Goal: Transaction & Acquisition: Purchase product/service

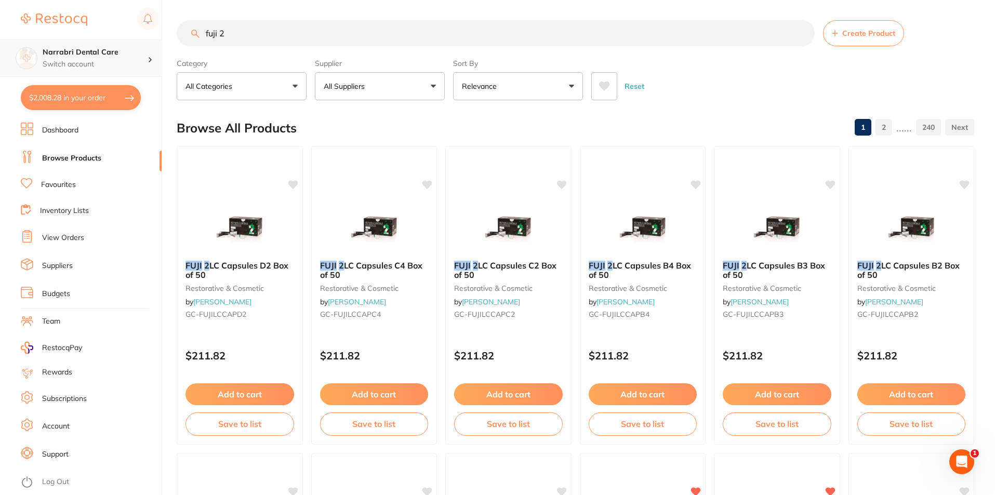
scroll to position [1, 0]
click at [148, 46] on div "$2,008.28 Narrabri Dental Care Switch account Narrabri Dental Care Experteeth D…" at bounding box center [497, 246] width 995 height 495
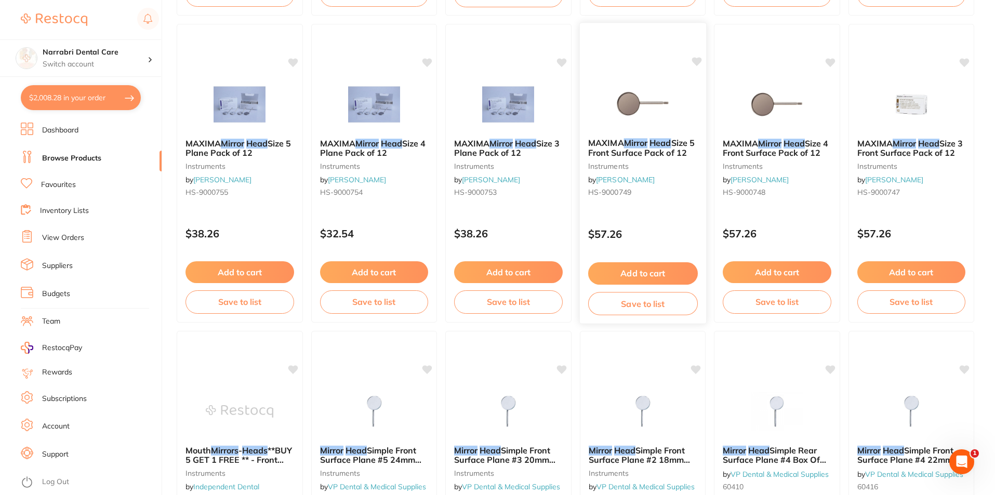
scroll to position [0, 0]
click at [636, 122] on img at bounding box center [643, 103] width 68 height 53
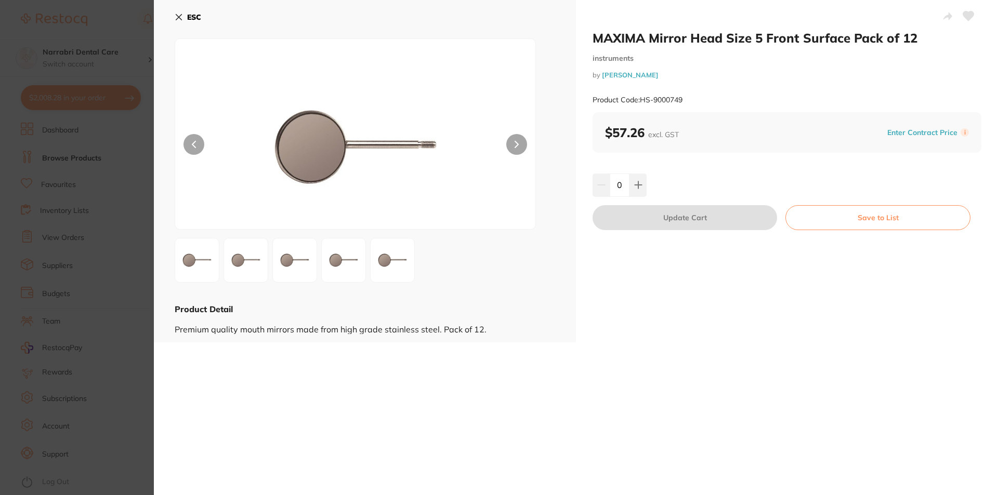
click at [523, 141] on button at bounding box center [516, 144] width 21 height 21
drag, startPoint x: 185, startPoint y: 11, endPoint x: 195, endPoint y: 15, distance: 10.4
click at [186, 11] on button "ESC" at bounding box center [188, 17] width 27 height 18
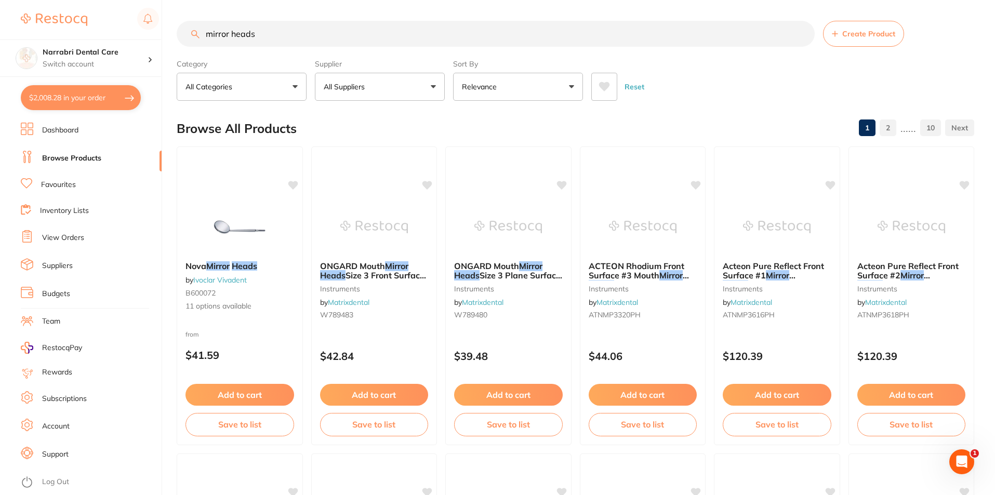
click at [336, 28] on input "mirror heads" at bounding box center [496, 34] width 638 height 26
type input "m"
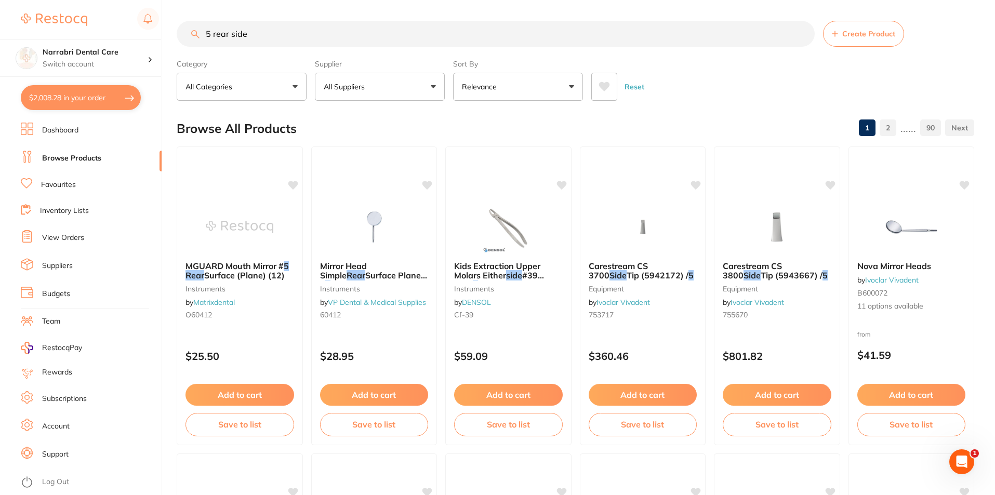
drag, startPoint x: 269, startPoint y: 27, endPoint x: 0, endPoint y: 17, distance: 268.9
click at [0, 17] on div "$2,008.28 Narrabri Dental Care Switch account Narrabri Dental Care Experteeth D…" at bounding box center [497, 247] width 995 height 495
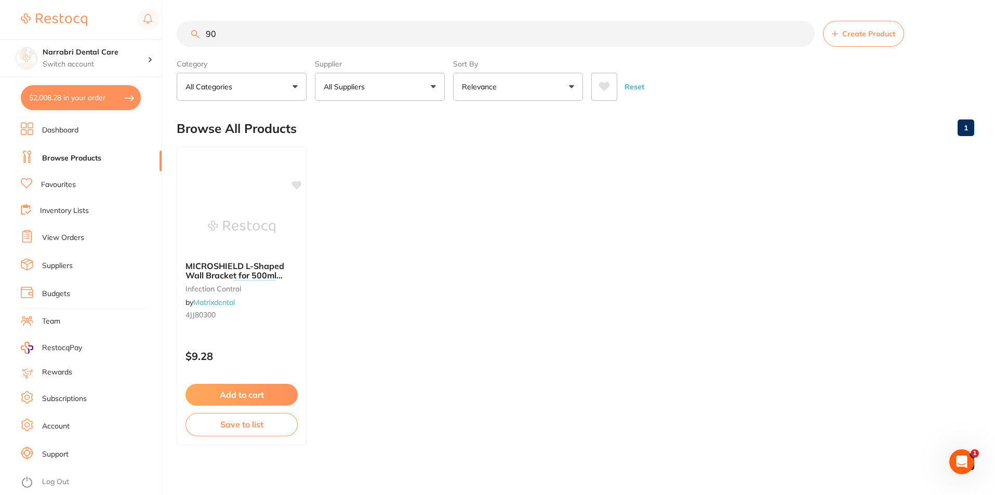
type input "9"
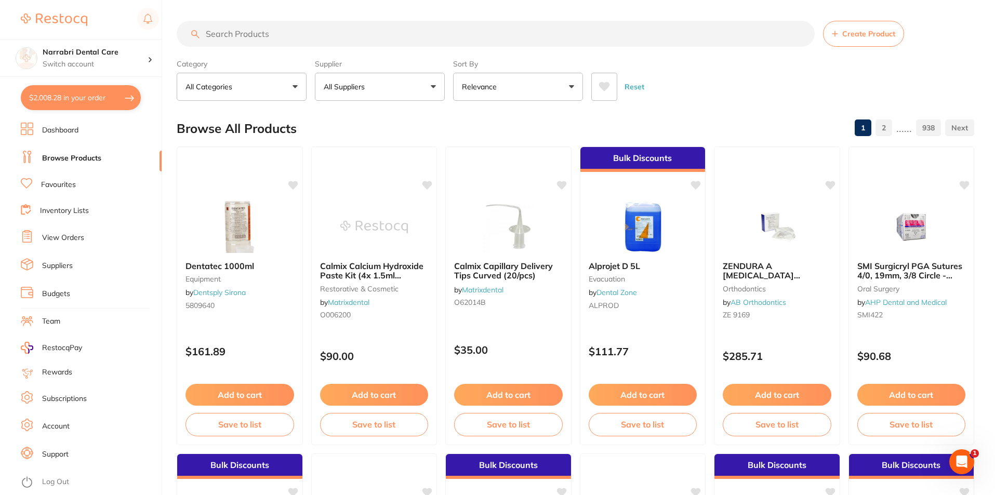
click at [344, 87] on p "All Suppliers" at bounding box center [346, 87] width 45 height 10
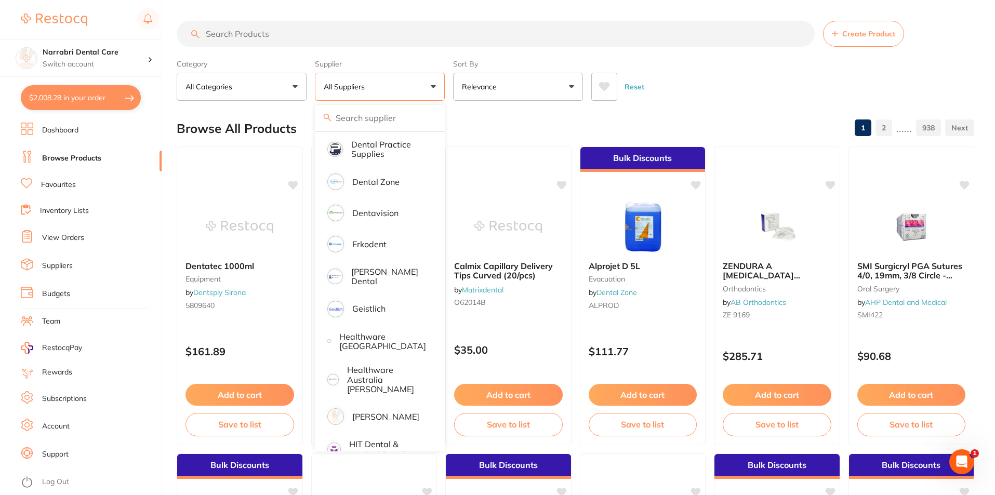
scroll to position [416, 0]
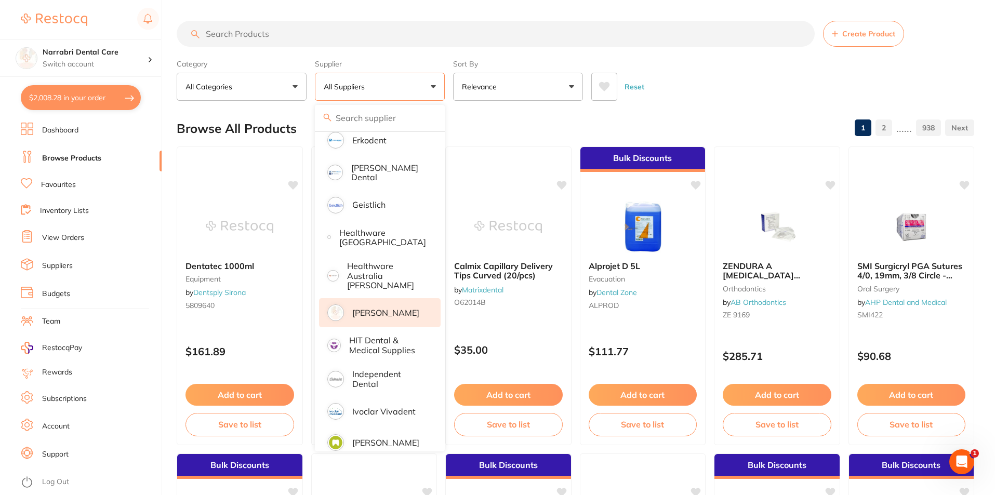
click at [388, 308] on p "[PERSON_NAME]" at bounding box center [385, 312] width 67 height 9
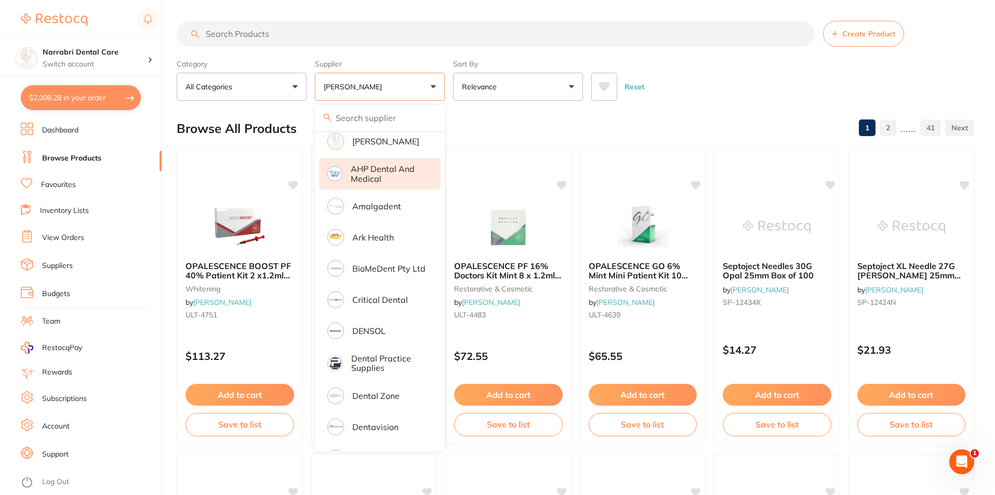
scroll to position [208, 0]
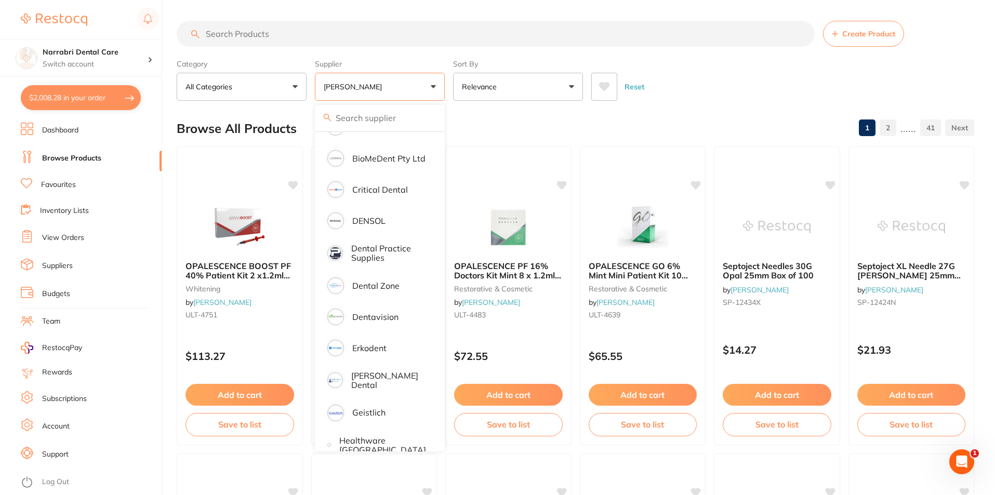
click at [306, 37] on input "search" at bounding box center [496, 34] width 638 height 26
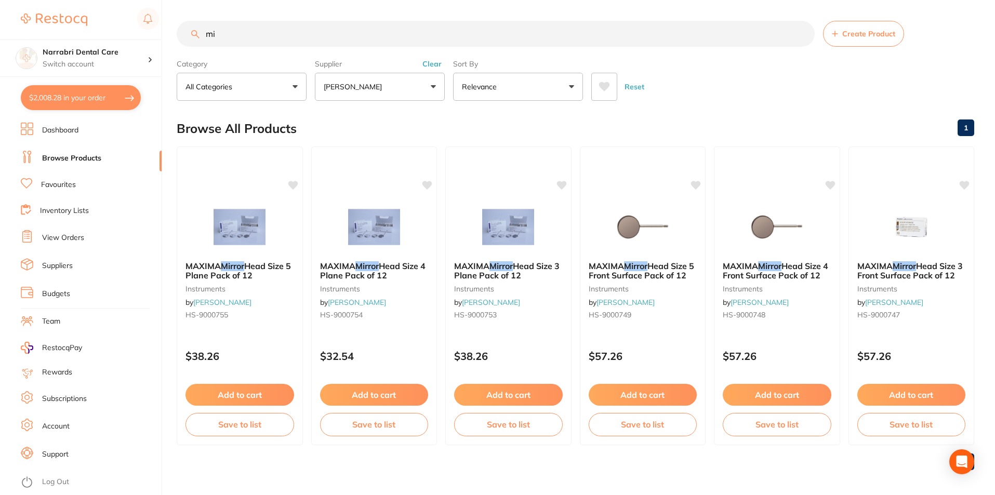
type input "m"
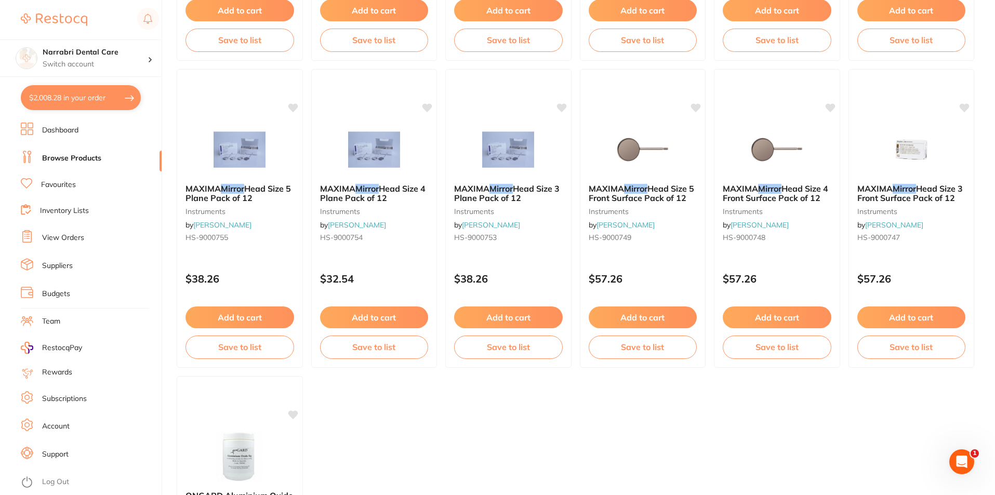
scroll to position [364, 0]
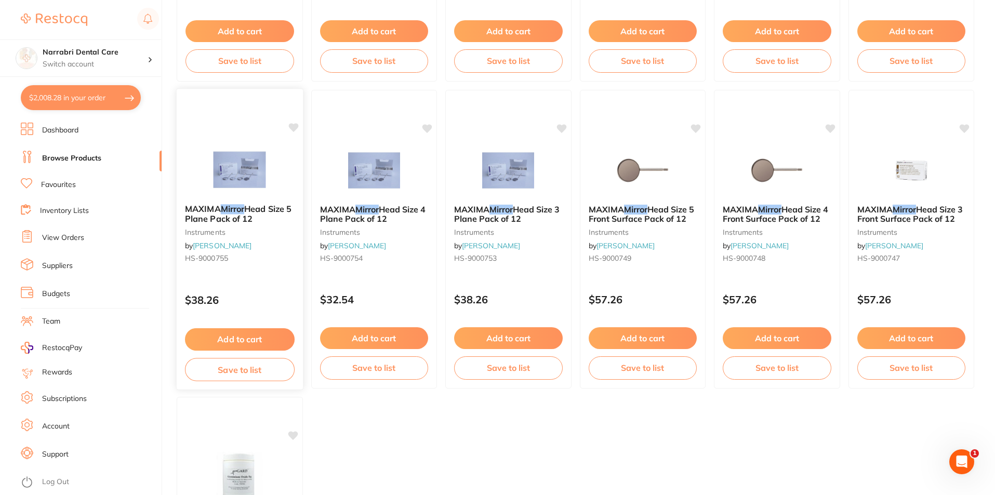
type input "mouth mirrors"
click at [241, 156] on img at bounding box center [240, 169] width 68 height 53
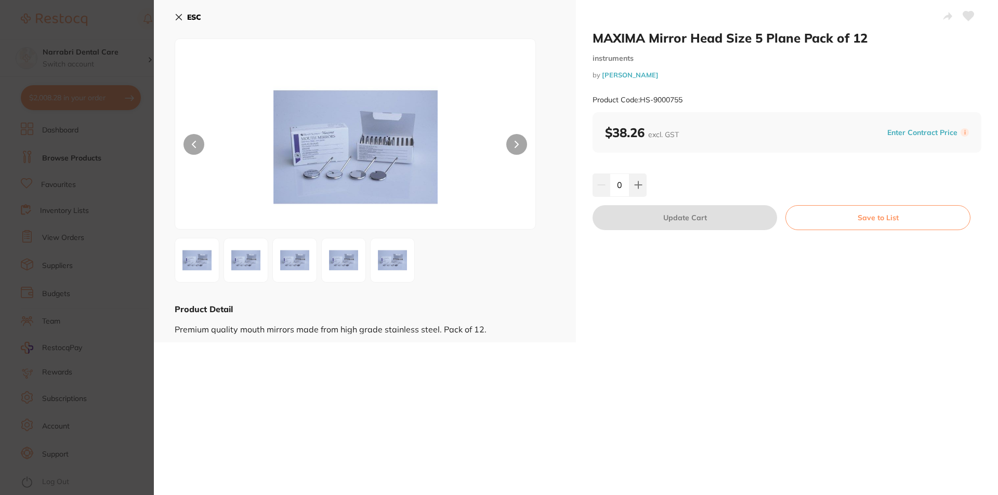
drag, startPoint x: 501, startPoint y: 149, endPoint x: 513, endPoint y: 147, distance: 12.1
click at [502, 149] on div at bounding box center [355, 133] width 361 height 191
click at [517, 136] on button at bounding box center [516, 144] width 21 height 21
click at [514, 136] on button at bounding box center [516, 144] width 21 height 21
click at [378, 165] on img at bounding box center [355, 147] width 216 height 164
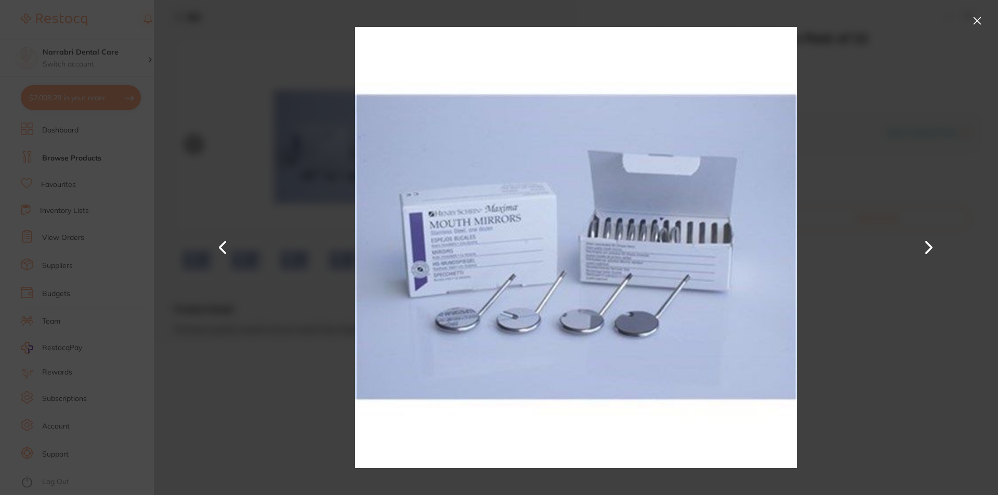
click at [974, 15] on button at bounding box center [977, 20] width 17 height 17
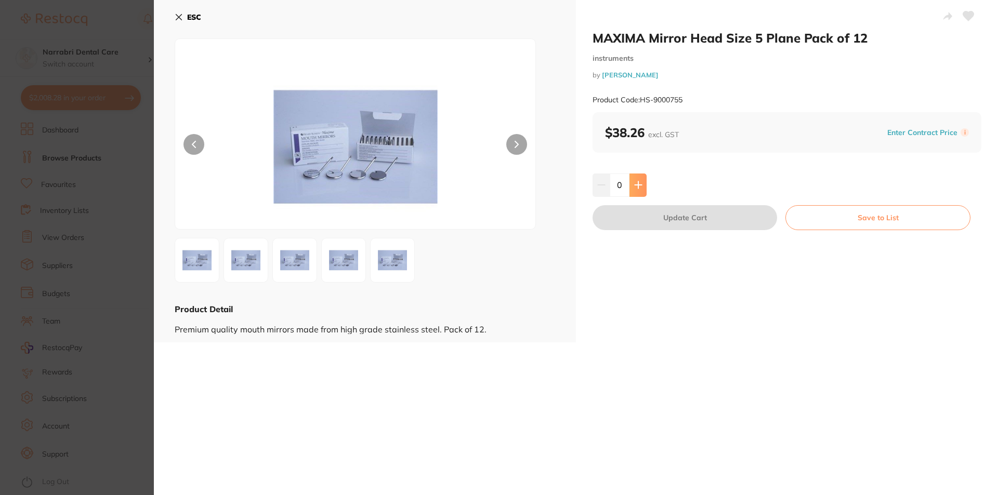
click at [642, 186] on button at bounding box center [638, 185] width 17 height 23
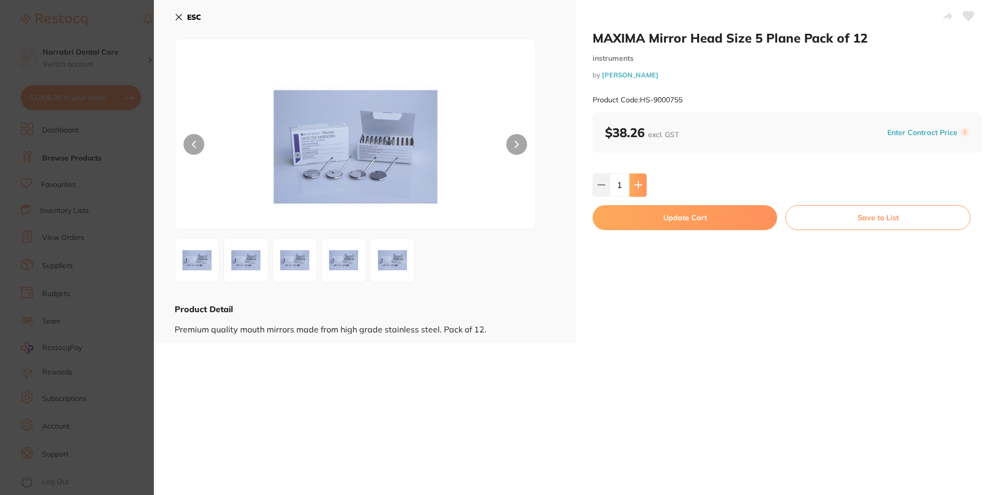
click at [642, 186] on button at bounding box center [638, 185] width 17 height 23
type input "3"
click at [658, 219] on button "Update Cart" at bounding box center [685, 217] width 185 height 25
checkbox input "false"
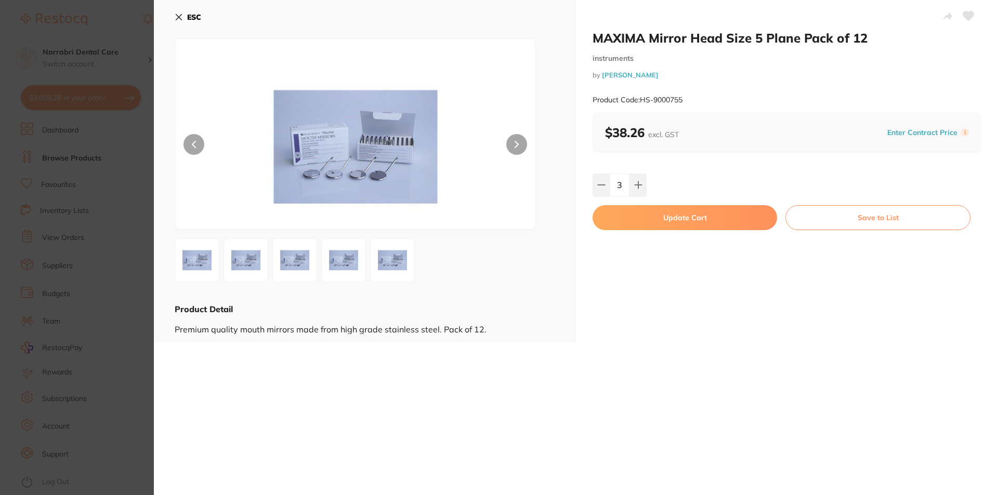
checkbox input "false"
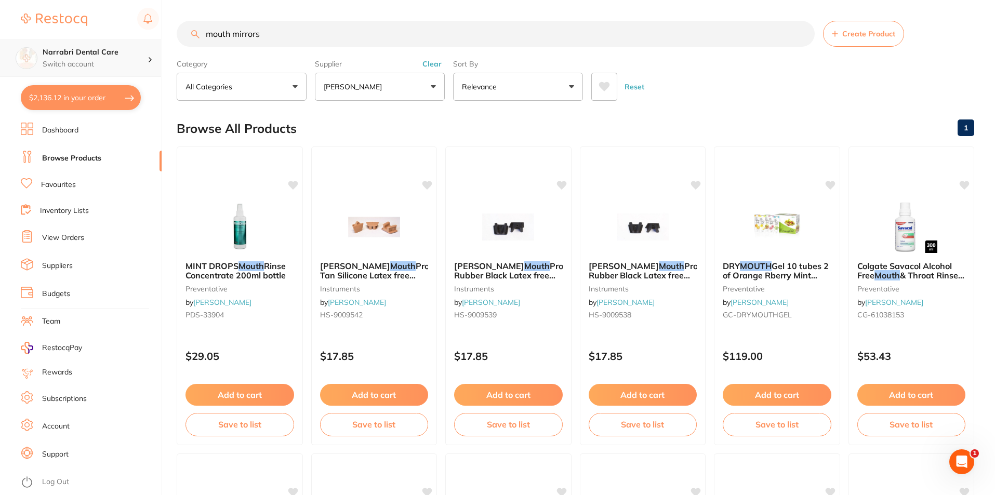
scroll to position [1, 0]
drag, startPoint x: 282, startPoint y: 41, endPoint x: 0, endPoint y: 45, distance: 282.3
click at [0, 45] on div "$2,136.12 Narrabri Dental Care Switch account Narrabri Dental Care Experteeth D…" at bounding box center [497, 247] width 995 height 495
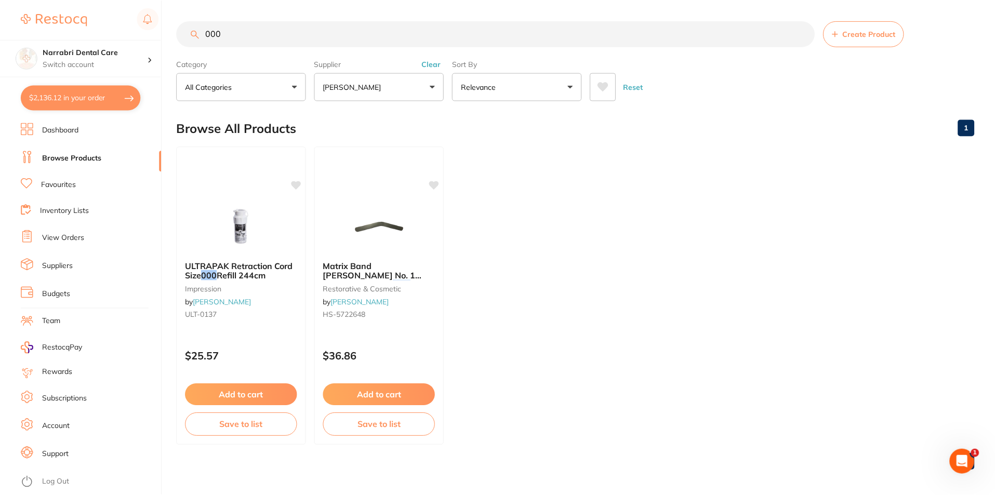
scroll to position [177, 0]
type input "000"
click at [370, 74] on button "[PERSON_NAME]" at bounding box center [380, 87] width 130 height 28
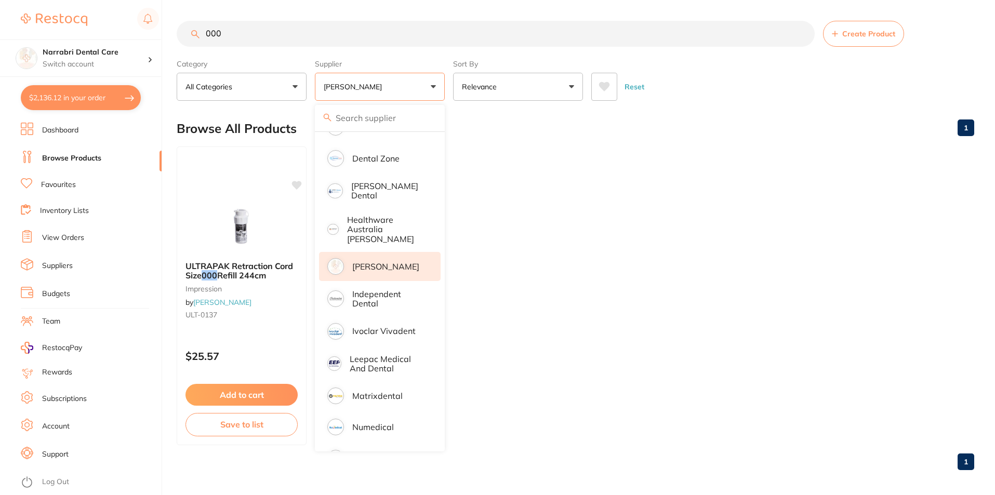
scroll to position [0, 0]
click at [357, 104] on main "000 Create Product Category All Categories All Categories impression restorativ…" at bounding box center [586, 250] width 819 height 500
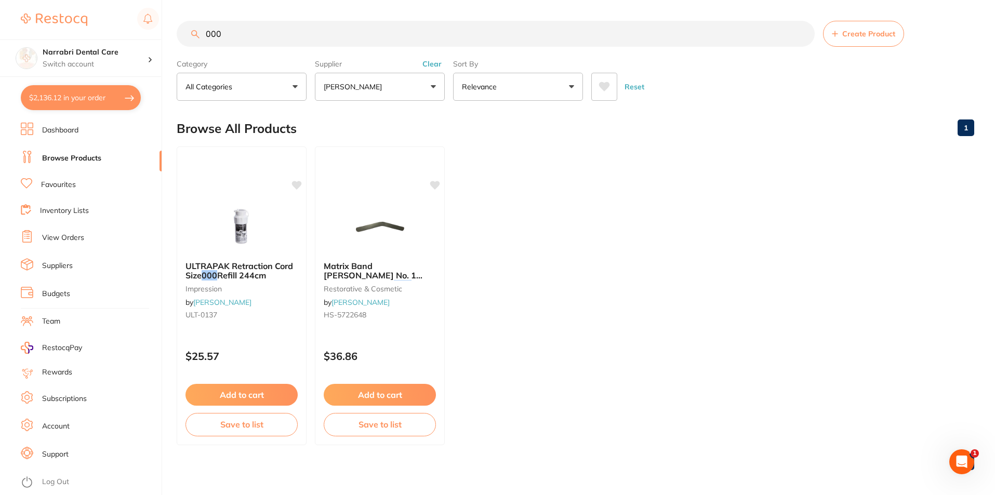
click at [357, 77] on button "[PERSON_NAME]" at bounding box center [380, 87] width 130 height 28
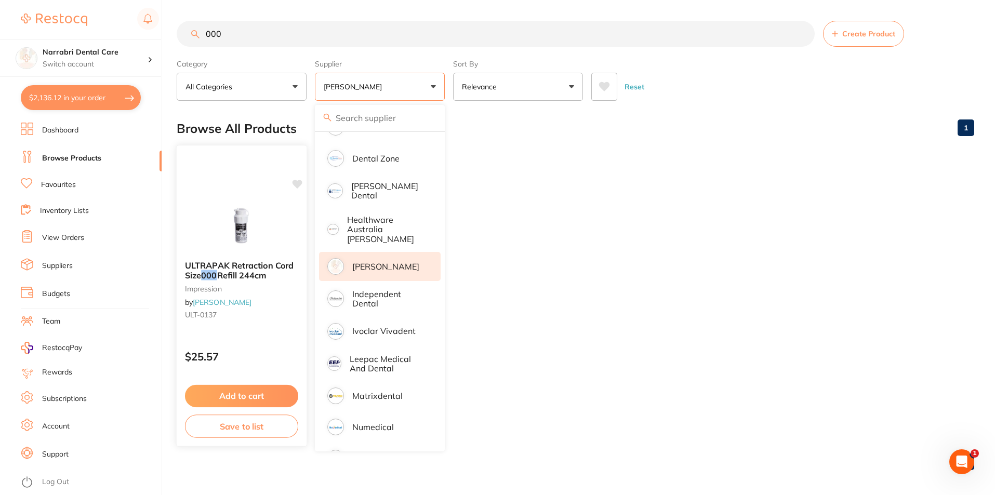
click at [235, 255] on div "ULTRAPAK Retraction Cord Size 000 Refill 244cm impression by [PERSON_NAME] ULT-…" at bounding box center [242, 293] width 130 height 80
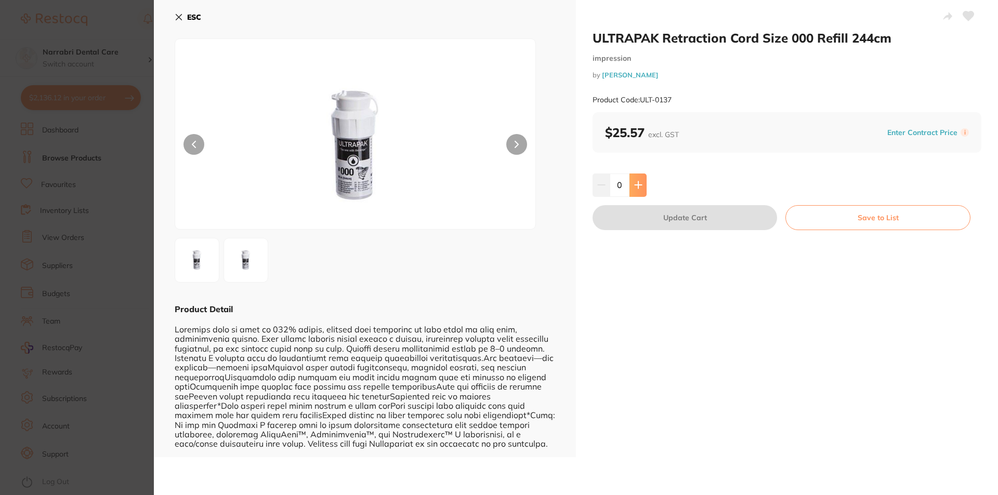
click at [635, 184] on icon at bounding box center [638, 185] width 8 height 8
type input "1"
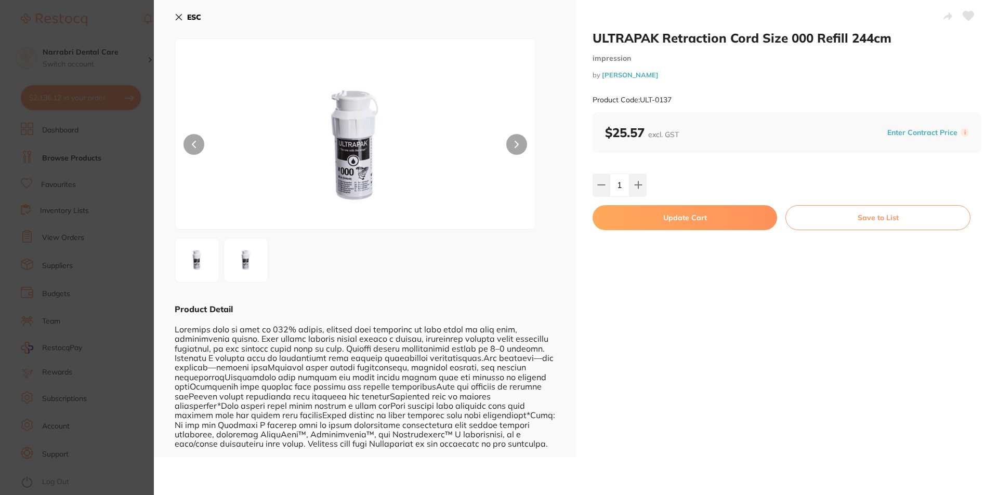
click at [666, 217] on button "Update Cart" at bounding box center [685, 217] width 185 height 25
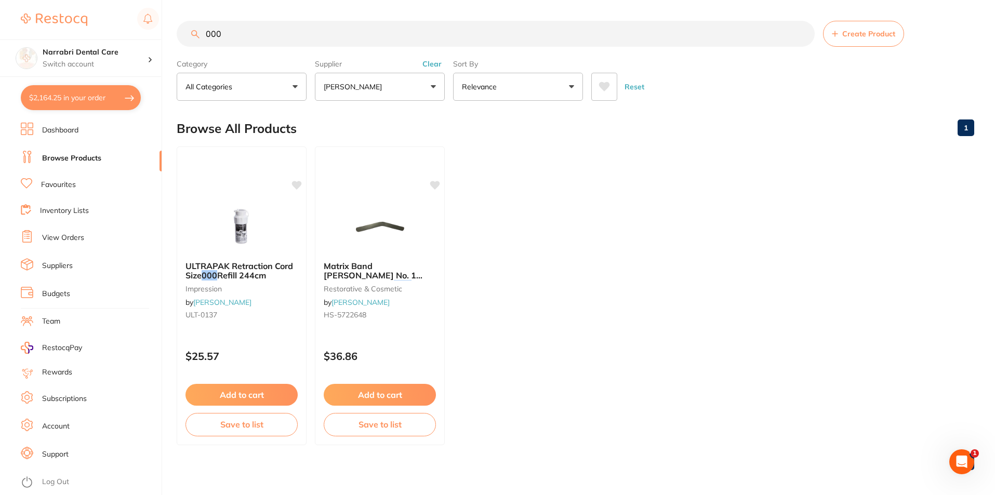
click at [55, 152] on li "Browse Products" at bounding box center [91, 159] width 141 height 16
